Goal: Task Accomplishment & Management: Manage account settings

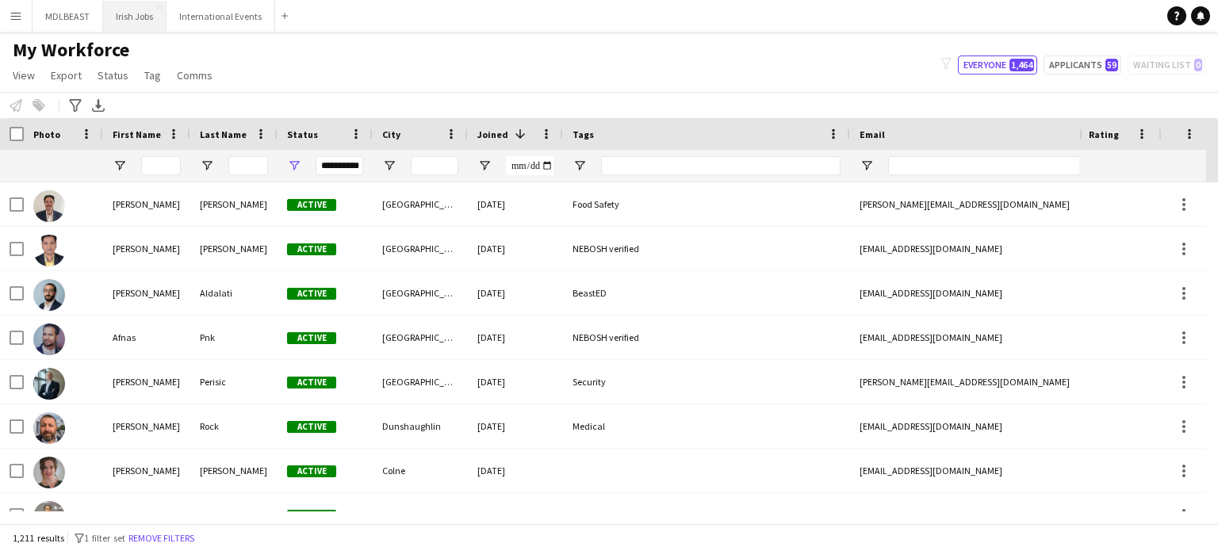
click at [121, 18] on button "Irish Jobs Close" at bounding box center [134, 16] width 63 height 31
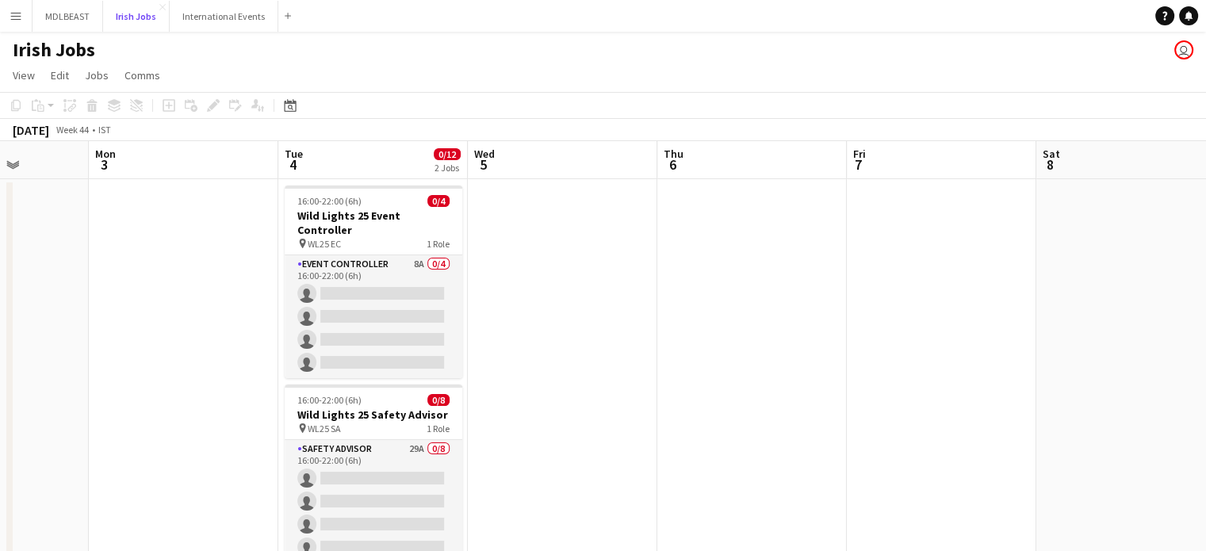
scroll to position [0, 682]
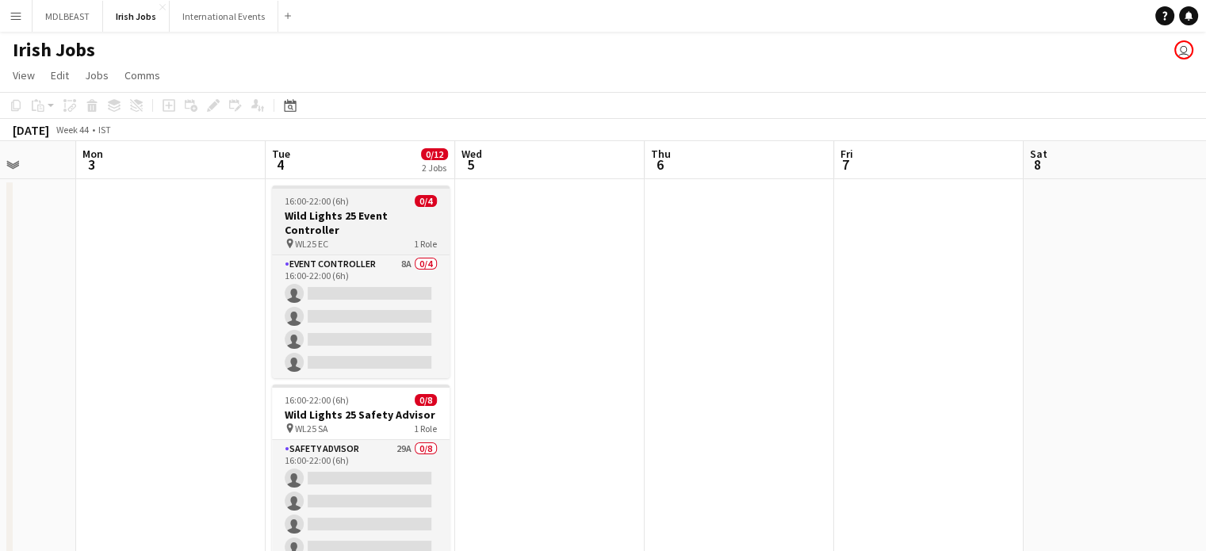
click at [353, 202] on div "16:00-22:00 (6h) 0/4" at bounding box center [361, 201] width 178 height 12
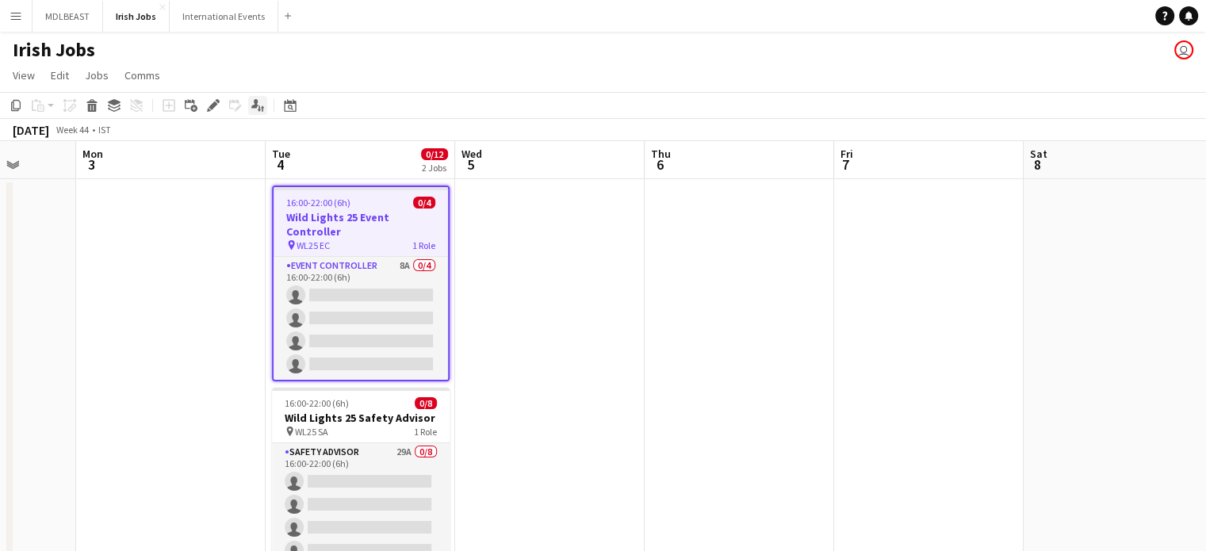
click at [258, 103] on icon "Applicants" at bounding box center [257, 105] width 13 height 13
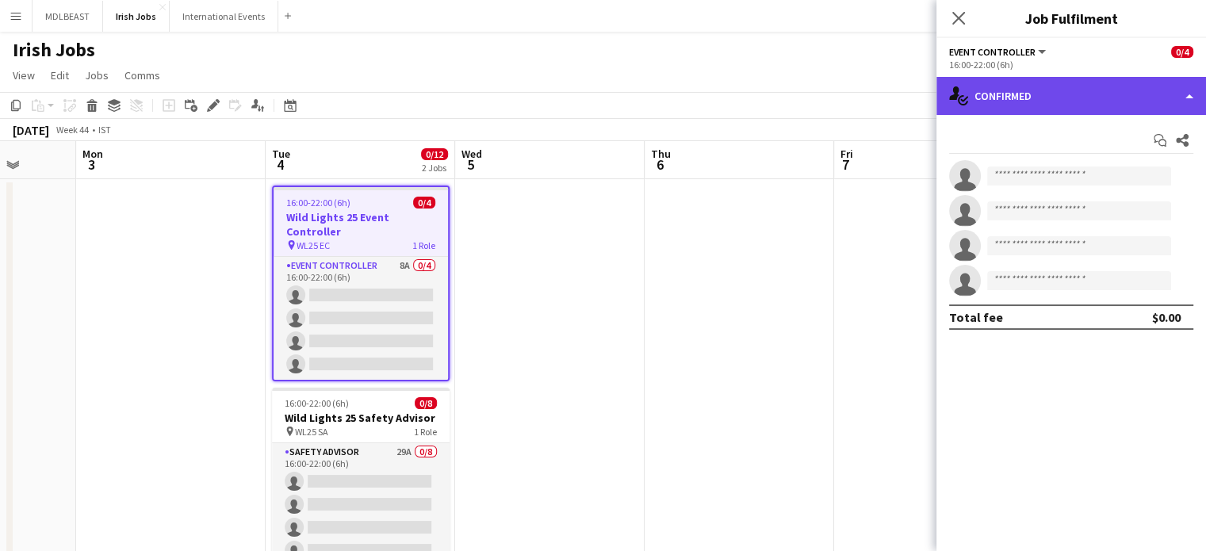
click at [1129, 97] on div "single-neutral-actions-check-2 Confirmed" at bounding box center [1072, 96] width 270 height 38
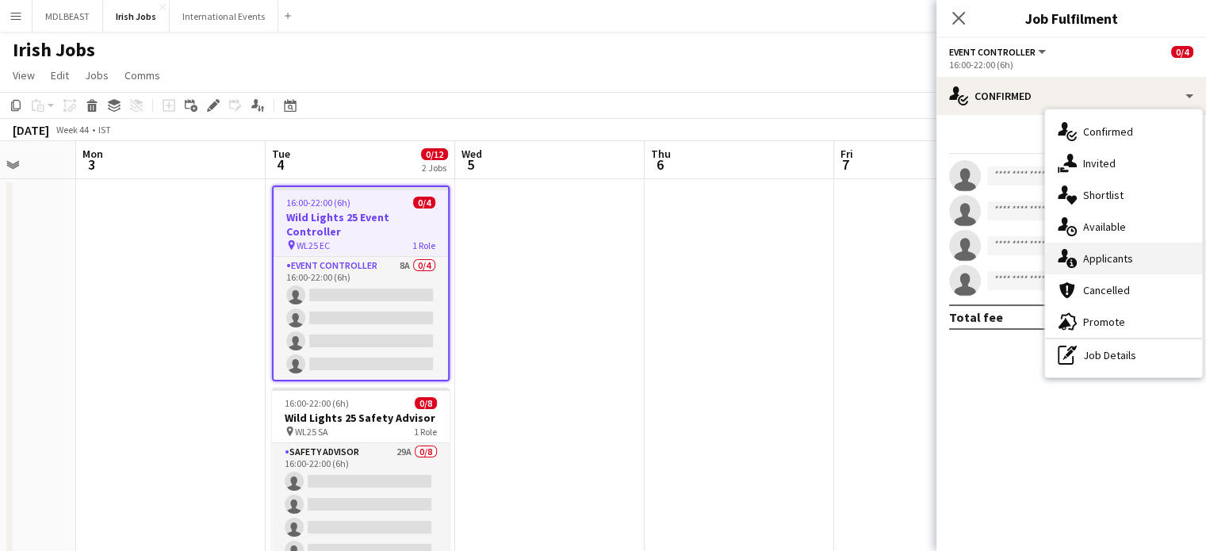
click at [1107, 256] on span "Applicants" at bounding box center [1108, 258] width 50 height 14
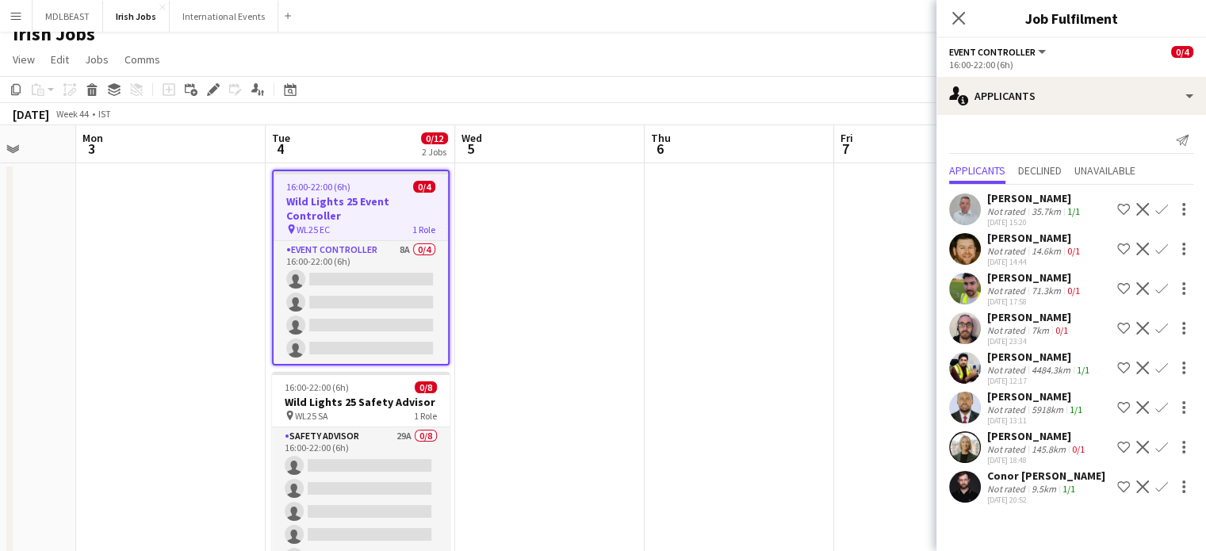
scroll to position [0, 0]
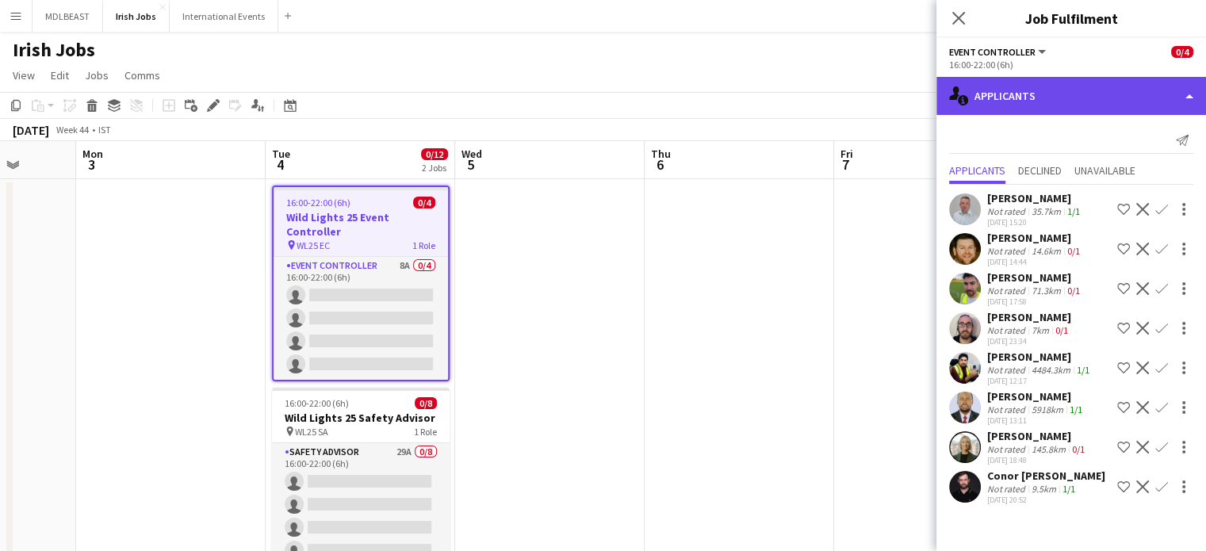
click at [1094, 96] on div "single-neutral-actions-information Applicants" at bounding box center [1072, 96] width 270 height 38
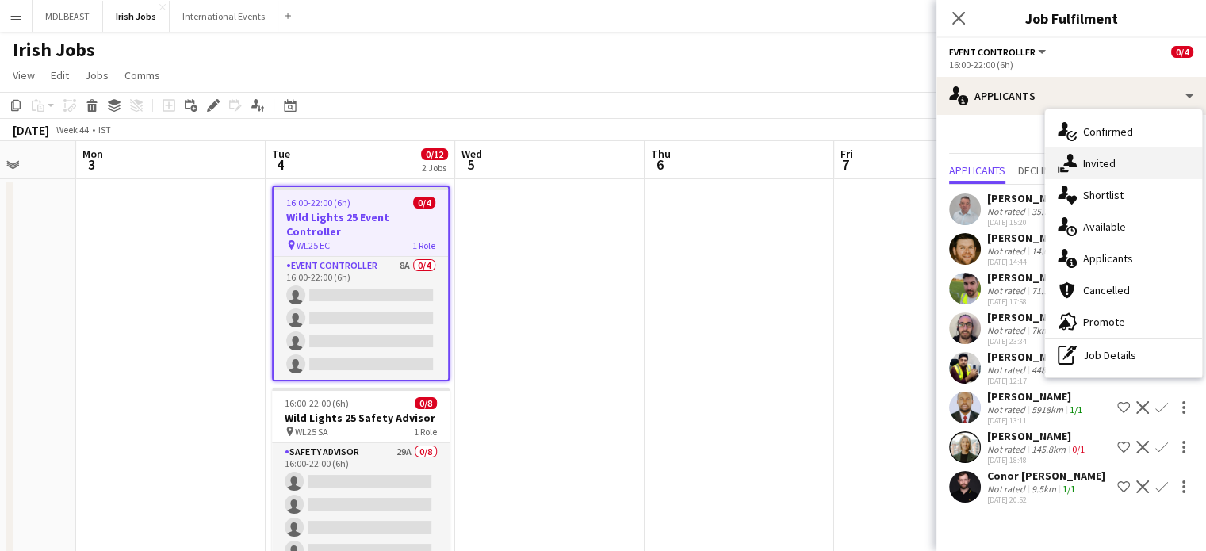
click at [1091, 164] on span "Invited" at bounding box center [1099, 163] width 33 height 14
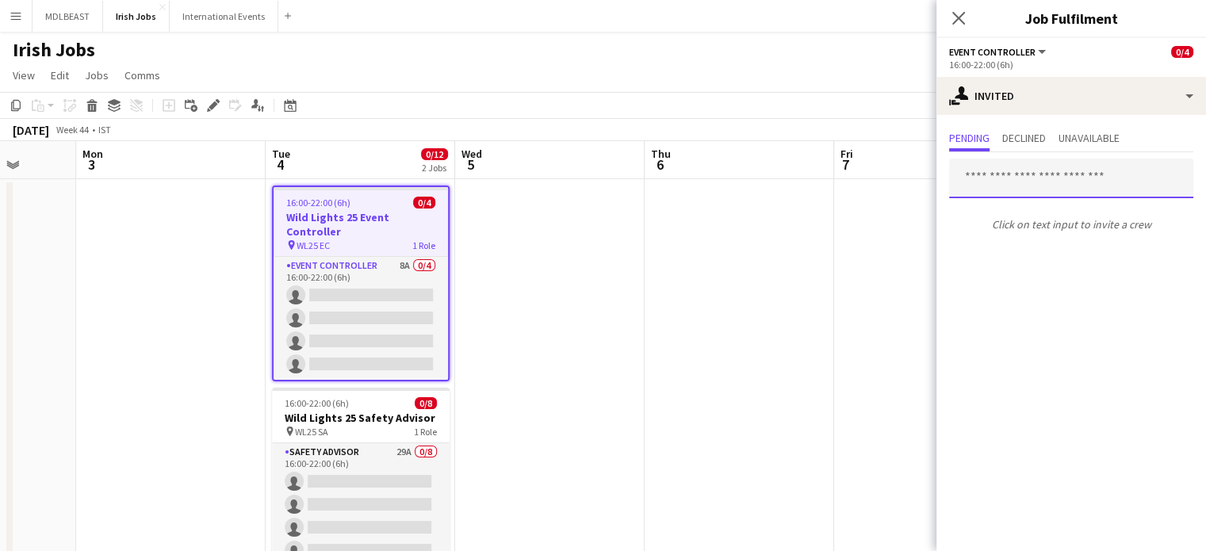
click at [1028, 192] on input "text" at bounding box center [1071, 179] width 244 height 40
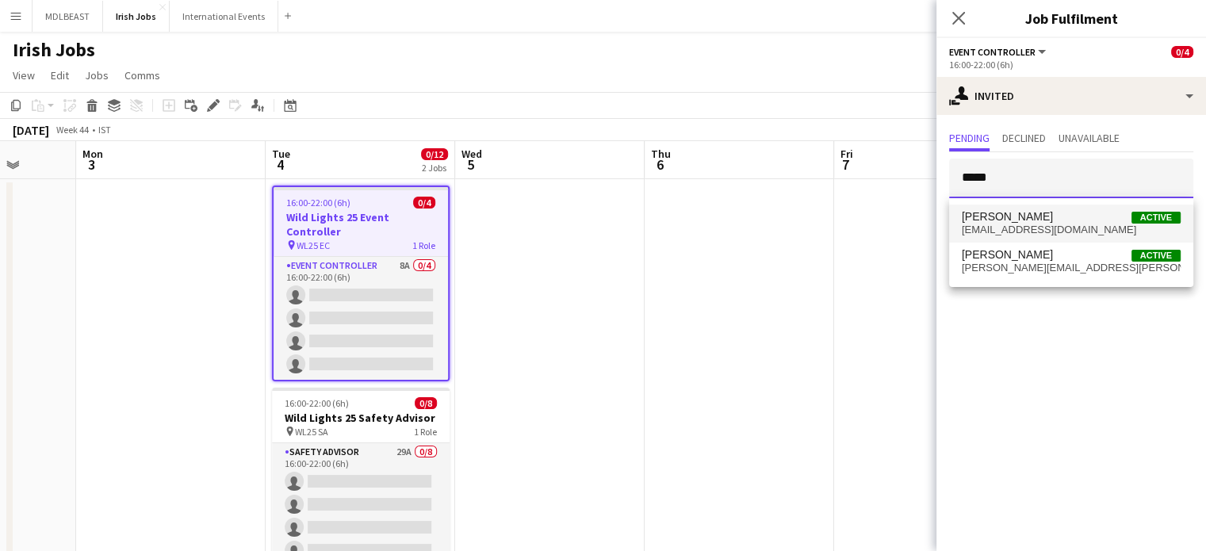
type input "*****"
click at [1034, 214] on span "[PERSON_NAME]" at bounding box center [1007, 216] width 91 height 13
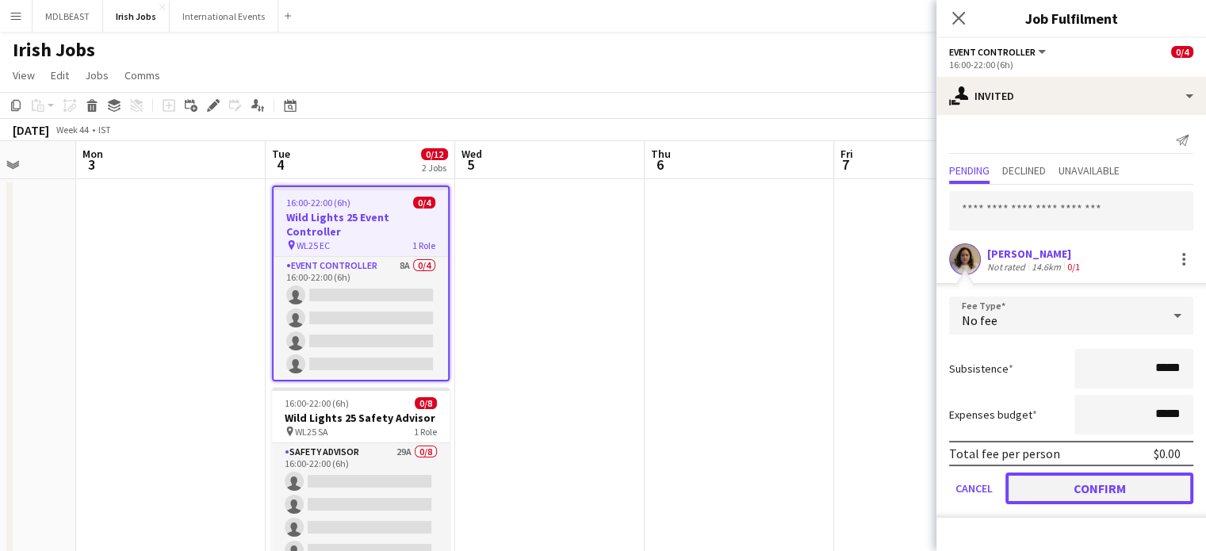
click at [1114, 498] on button "Confirm" at bounding box center [1100, 489] width 188 height 32
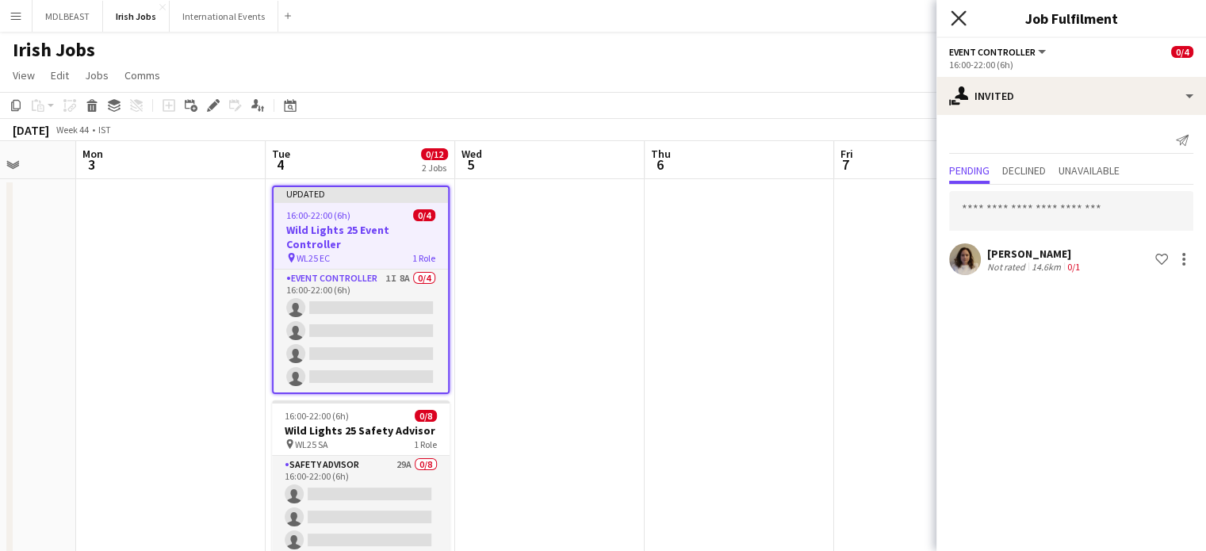
click at [963, 15] on icon at bounding box center [958, 17] width 15 height 15
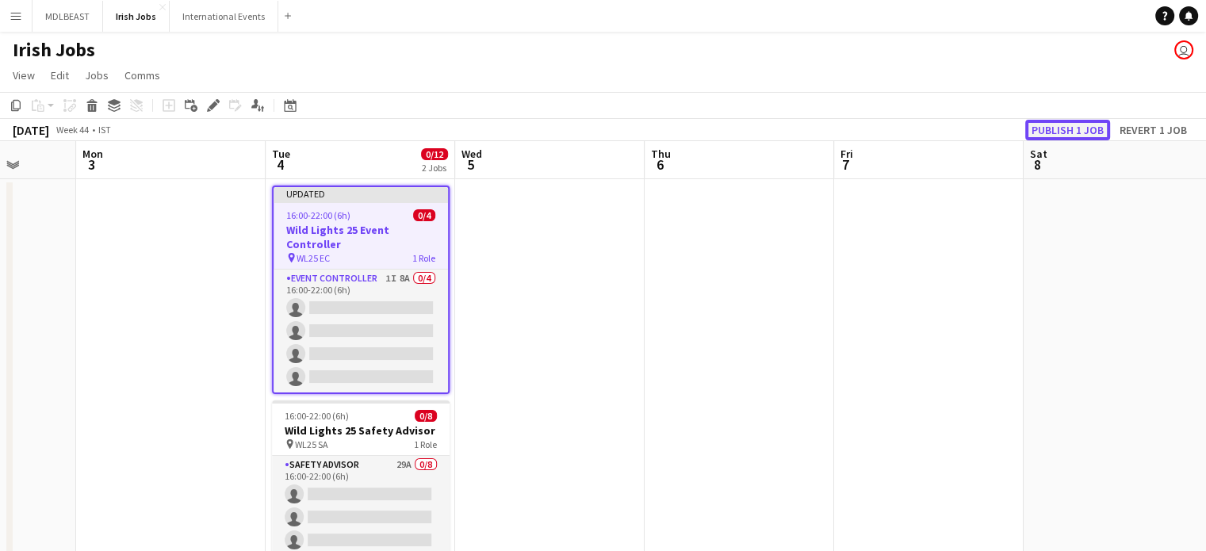
click at [1052, 126] on button "Publish 1 job" at bounding box center [1067, 130] width 85 height 21
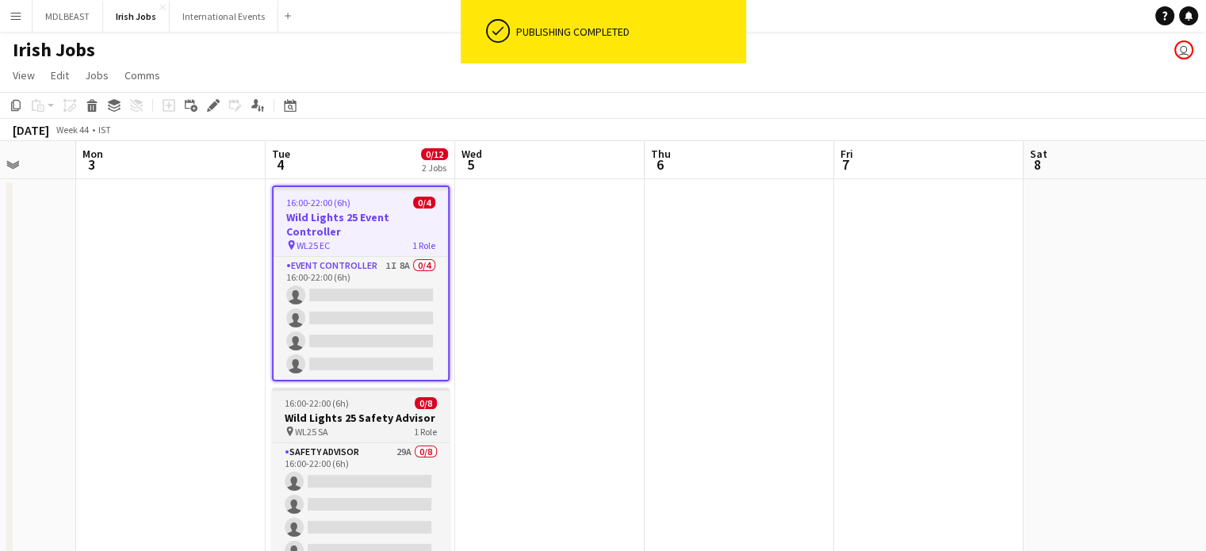
click at [353, 416] on h3 "Wild Lights 25 Safety Advisor" at bounding box center [361, 418] width 178 height 14
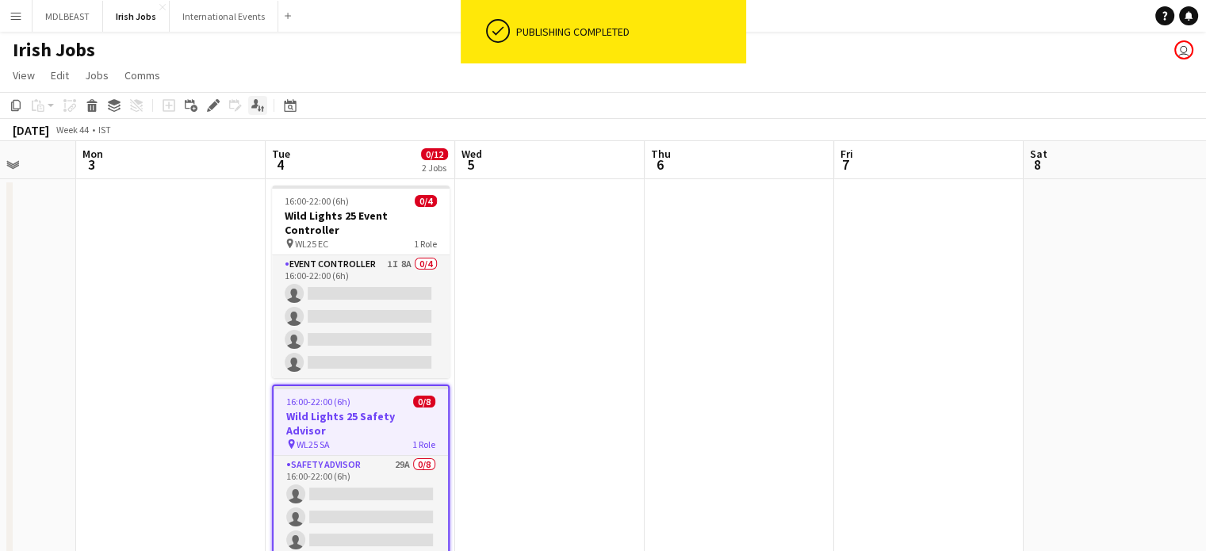
click at [257, 99] on icon "Applicants" at bounding box center [257, 105] width 13 height 13
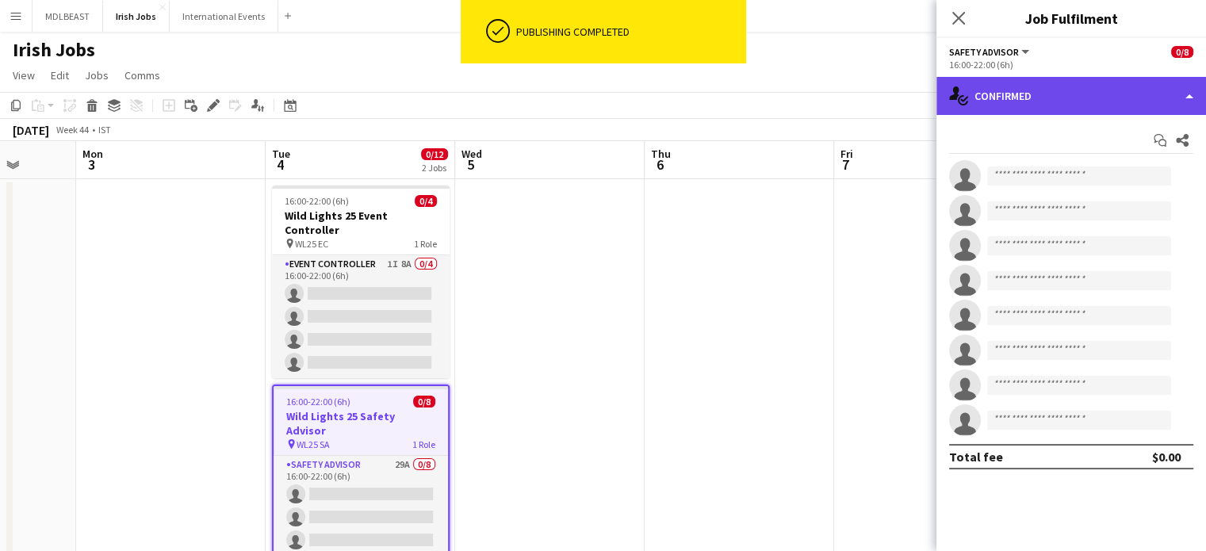
click at [1136, 93] on div "single-neutral-actions-check-2 Confirmed" at bounding box center [1072, 96] width 270 height 38
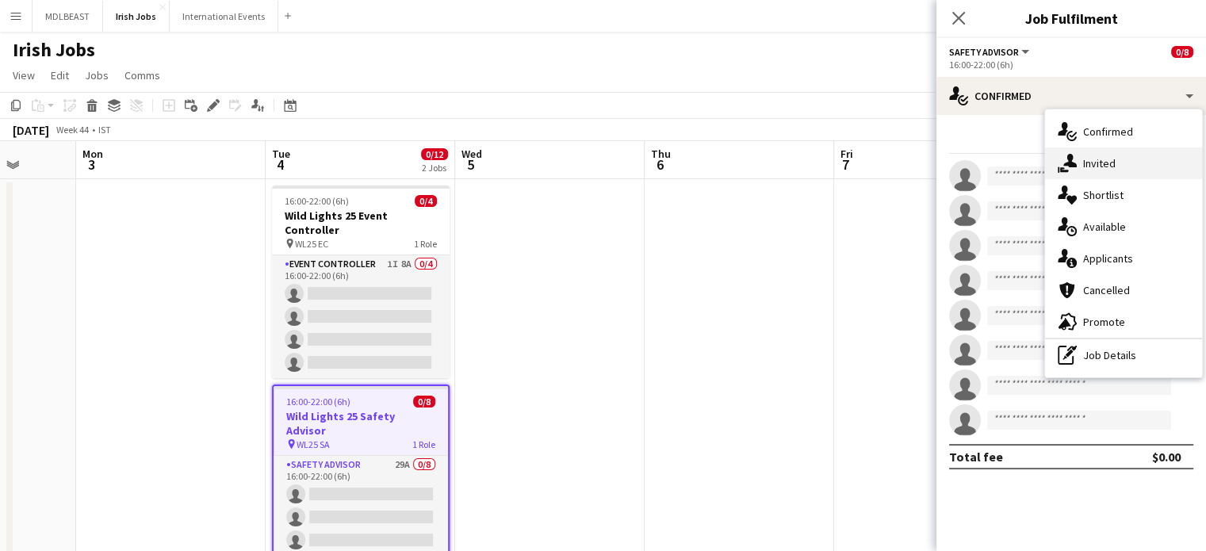
click at [1105, 158] on span "Invited" at bounding box center [1099, 163] width 33 height 14
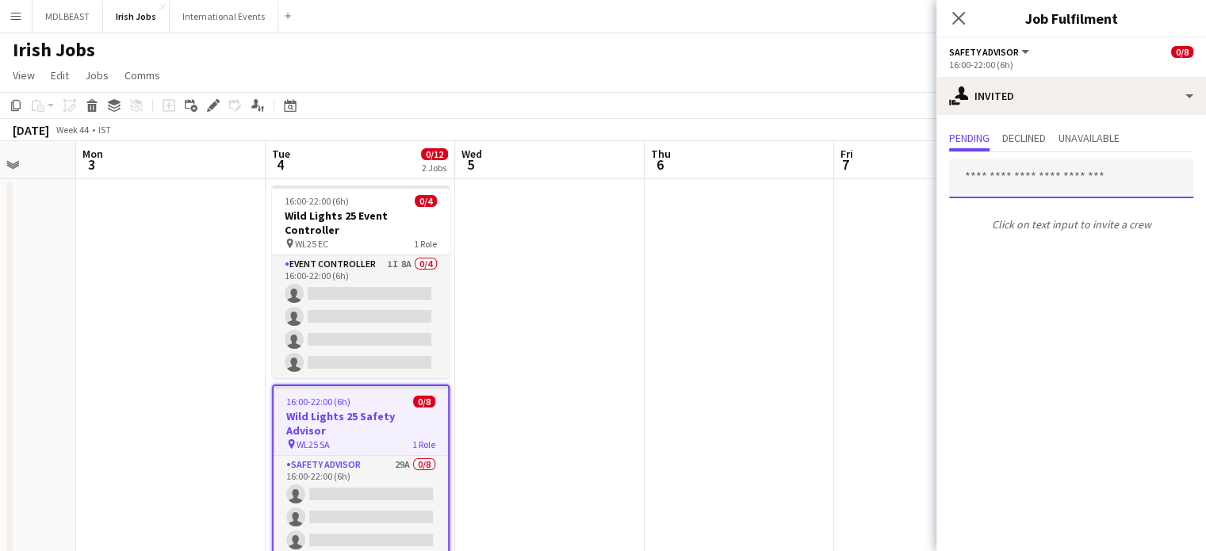
click at [1025, 176] on input "text" at bounding box center [1071, 179] width 244 height 40
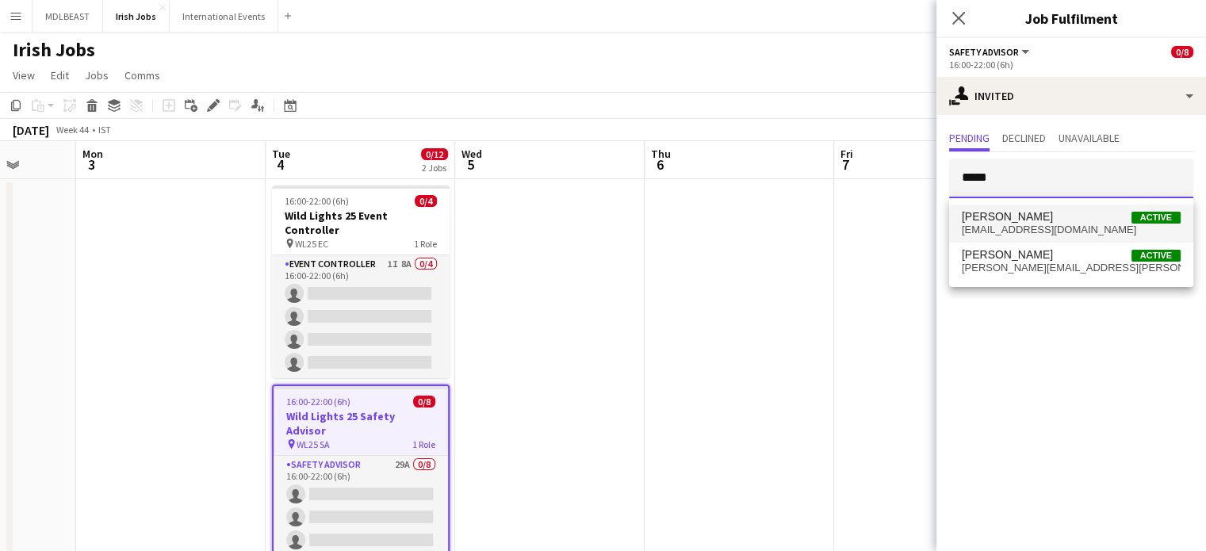
type input "*****"
click at [1034, 215] on span "[PERSON_NAME]" at bounding box center [1007, 216] width 91 height 13
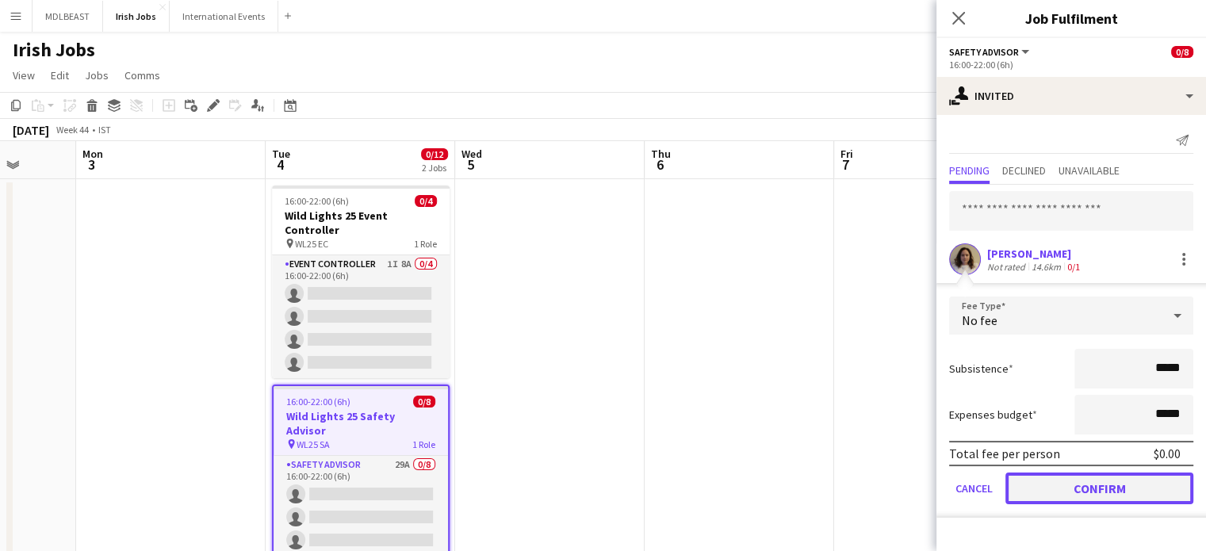
click at [1096, 484] on button "Confirm" at bounding box center [1100, 489] width 188 height 32
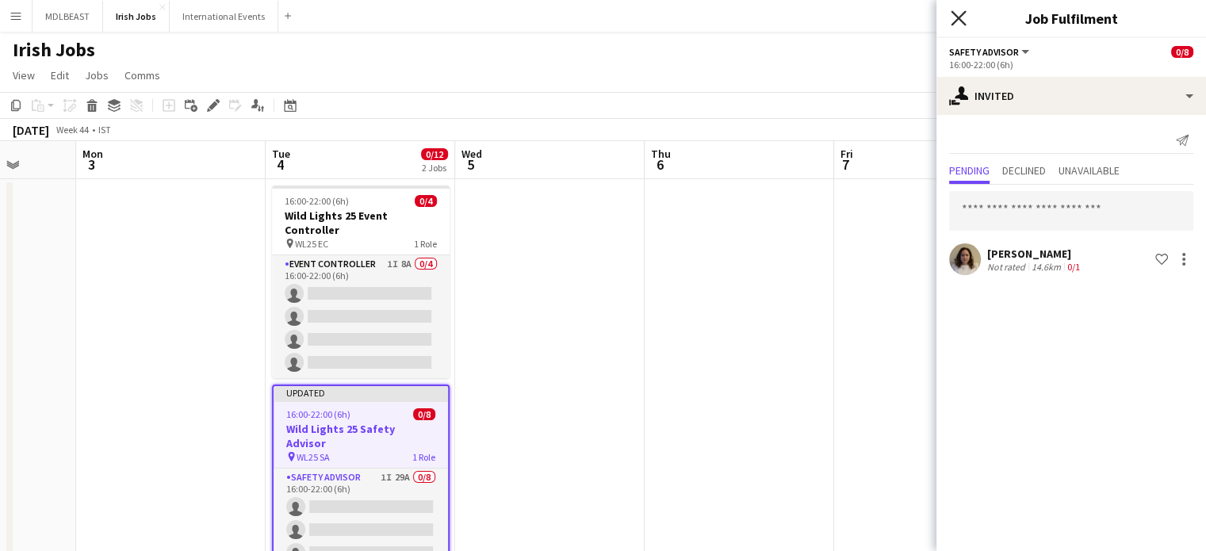
click at [955, 20] on icon "Close pop-in" at bounding box center [958, 17] width 15 height 15
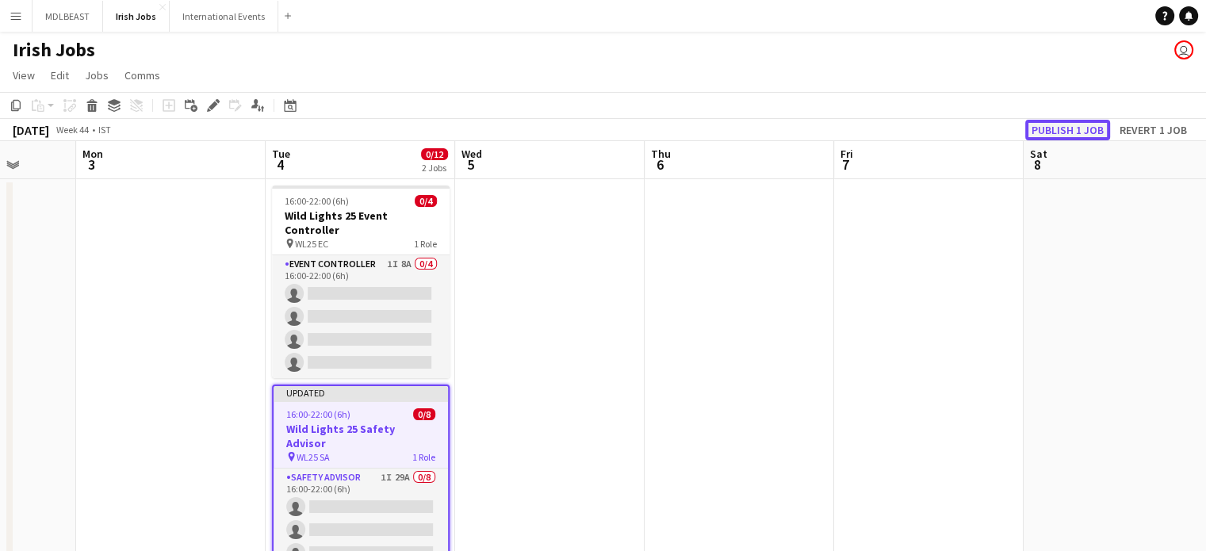
click at [1065, 128] on button "Publish 1 job" at bounding box center [1067, 130] width 85 height 21
